Goal: Check status: Check status

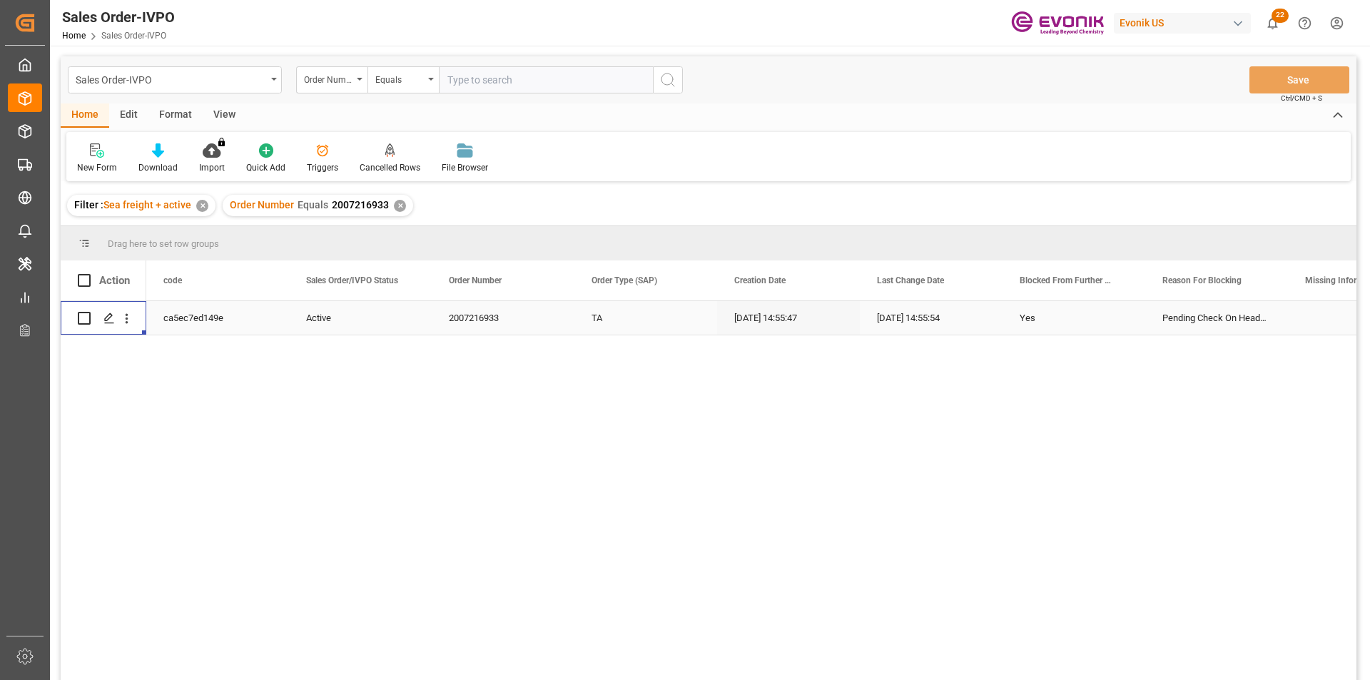
click at [394, 204] on div "✕" at bounding box center [400, 206] width 12 height 12
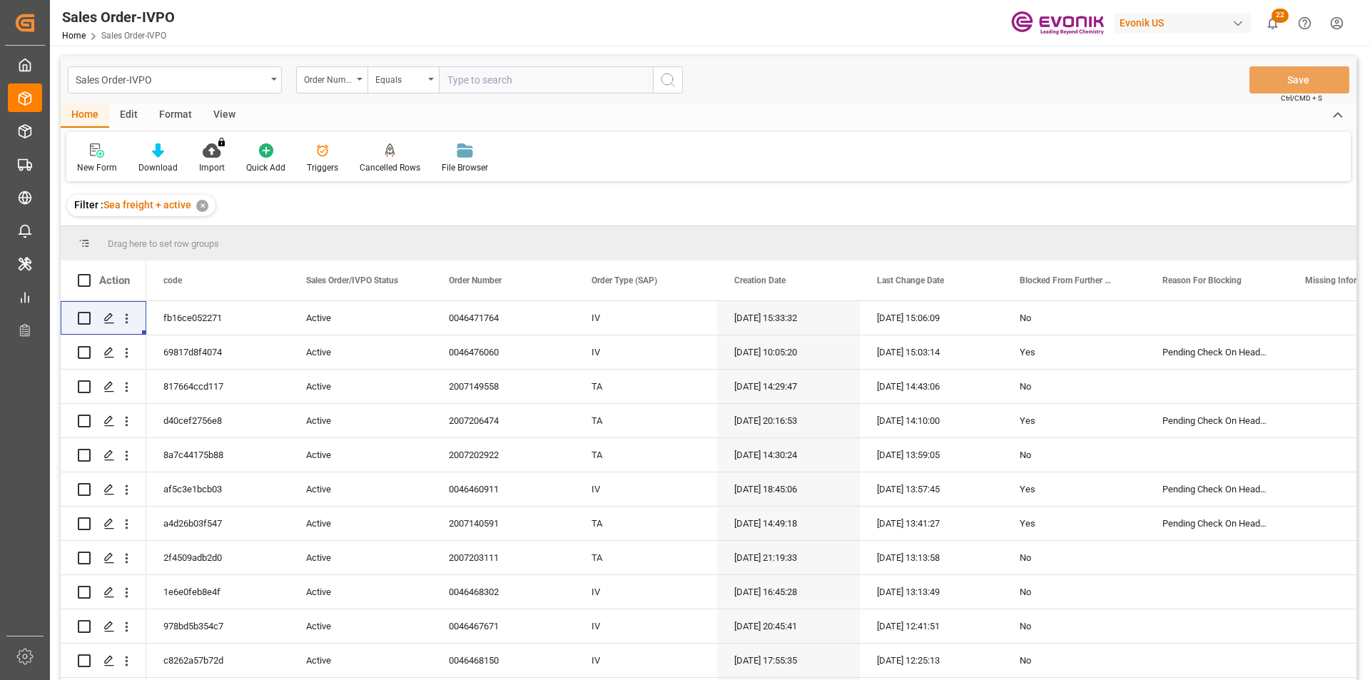
click at [504, 75] on input "text" at bounding box center [546, 79] width 214 height 27
paste input "2007184114"
type input "2007184114"
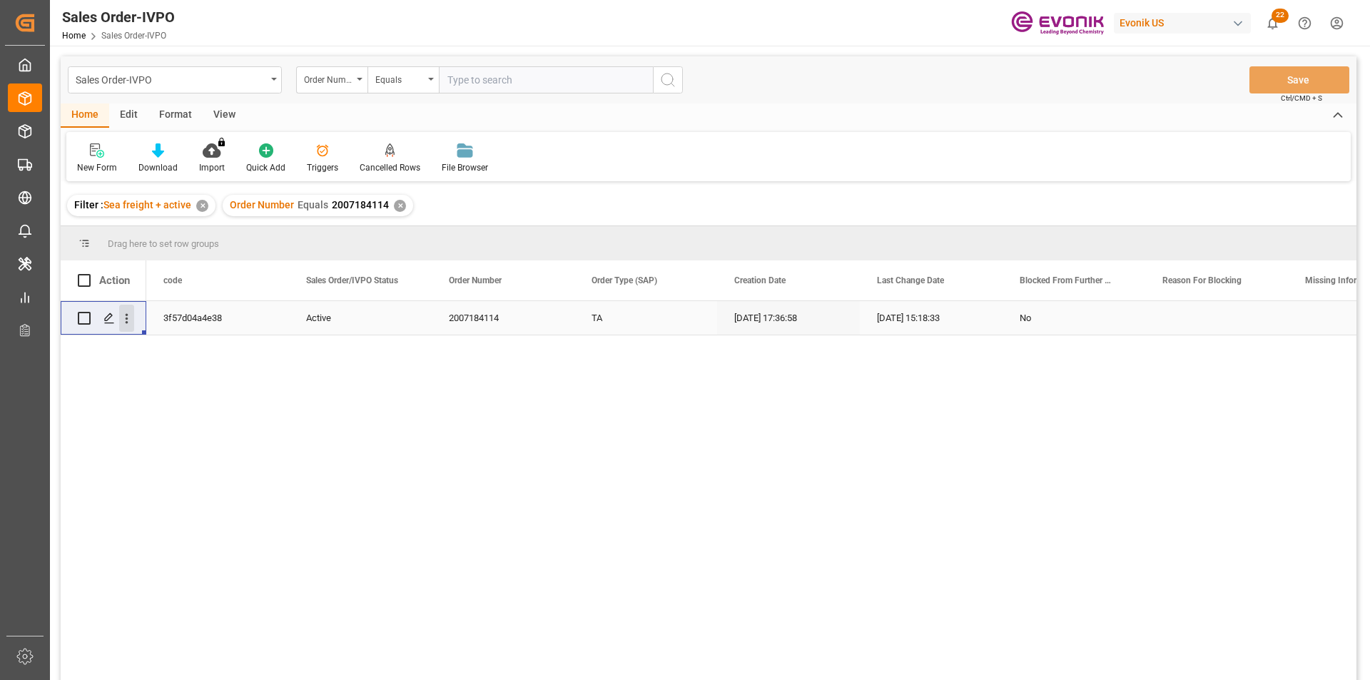
click at [131, 320] on icon "open menu" at bounding box center [126, 318] width 15 height 15
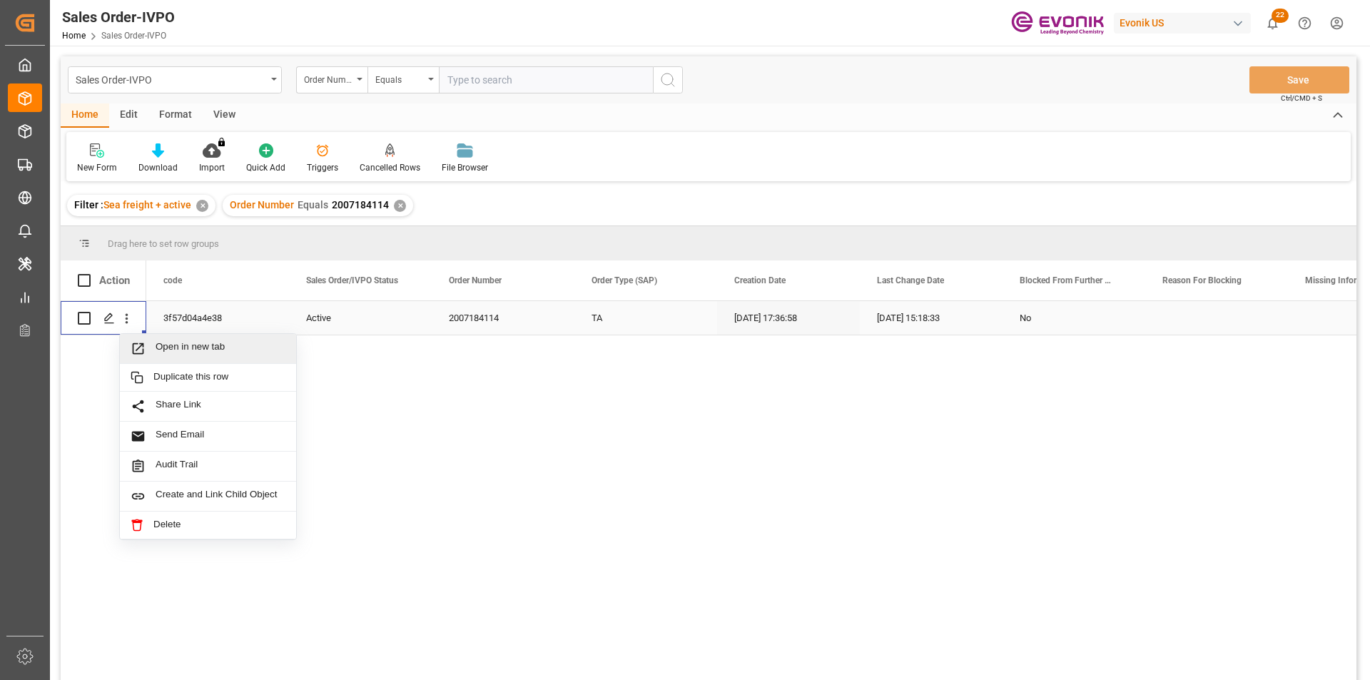
click at [188, 345] on span "Open in new tab" at bounding box center [220, 348] width 130 height 15
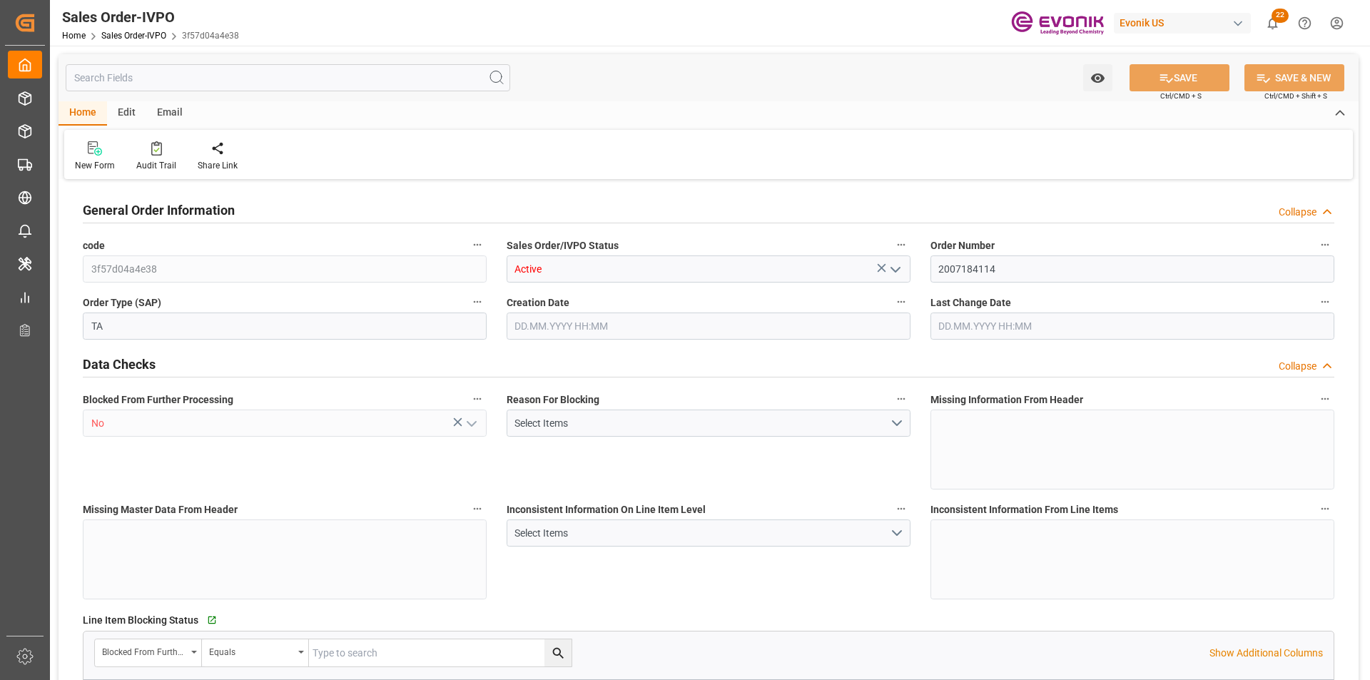
type input "DOHAI"
type input "0"
type input "1"
type input "2340"
type input "15.09.2025 17:36"
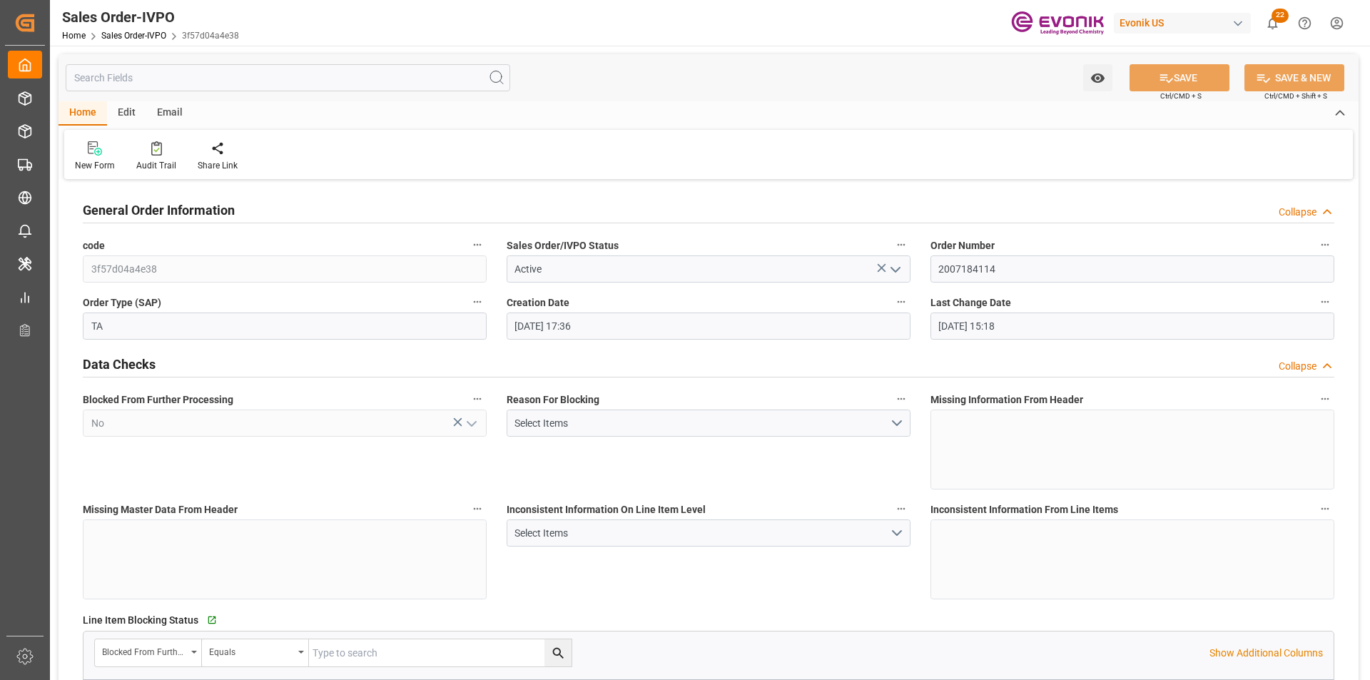
type input "06.10.2025 15:18"
drag, startPoint x: 932, startPoint y: 273, endPoint x: 895, endPoint y: 274, distance: 37.1
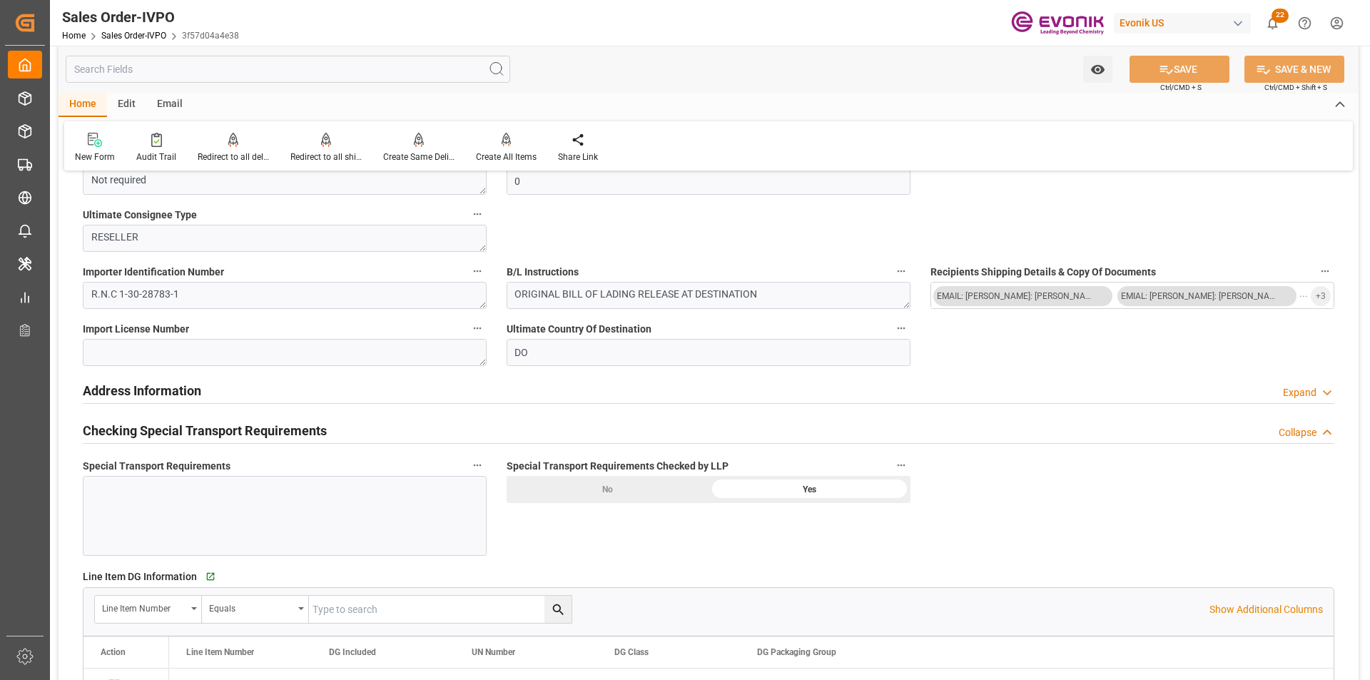
scroll to position [1712, 0]
